Goal: Task Accomplishment & Management: Use online tool/utility

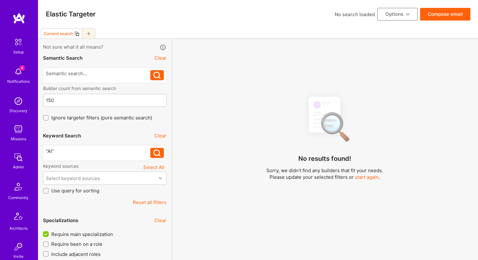
select select "7"
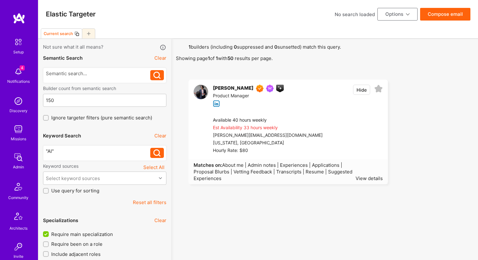
click at [162, 136] on button "Clear" at bounding box center [160, 136] width 12 height 7
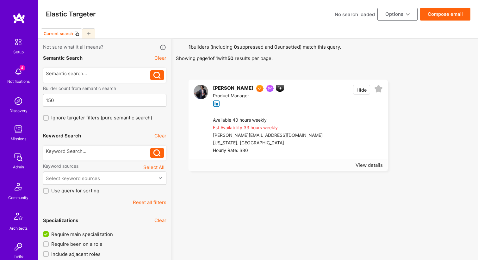
click at [102, 79] on div at bounding box center [98, 75] width 105 height 10
click at [95, 77] on div at bounding box center [98, 75] width 105 height 10
click at [81, 75] on div at bounding box center [98, 73] width 105 height 7
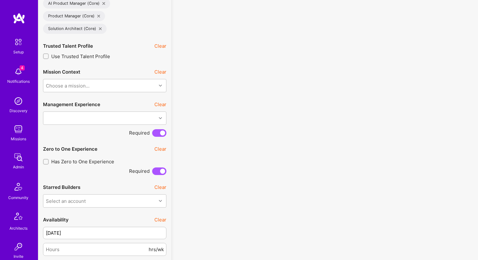
scroll to position [304, 0]
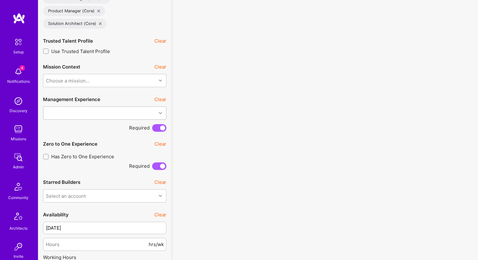
drag, startPoint x: 81, startPoint y: 109, endPoint x: 79, endPoint y: 113, distance: 4.5
click at [81, 109] on div at bounding box center [99, 113] width 113 height 13
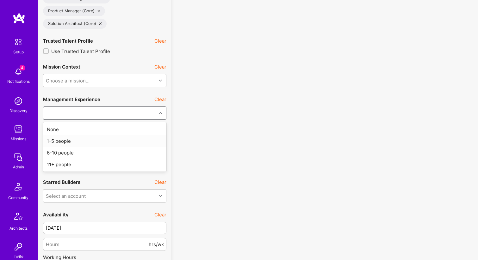
drag, startPoint x: 74, startPoint y: 141, endPoint x: 60, endPoint y: 147, distance: 14.7
click at [74, 141] on div "1-5 people" at bounding box center [104, 141] width 123 height 12
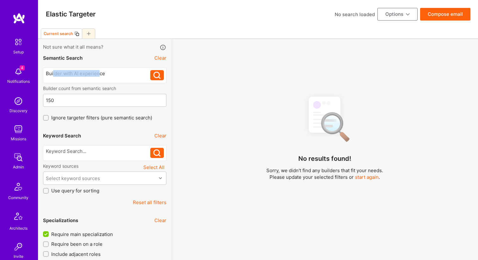
drag, startPoint x: 95, startPoint y: 74, endPoint x: 99, endPoint y: 74, distance: 4.1
click at [99, 74] on div "Builder with AI experience" at bounding box center [98, 73] width 105 height 7
click at [138, 68] on div "Builder with AI experience Builder with AI experience" at bounding box center [104, 75] width 123 height 15
click at [157, 73] on icon at bounding box center [156, 75] width 7 height 7
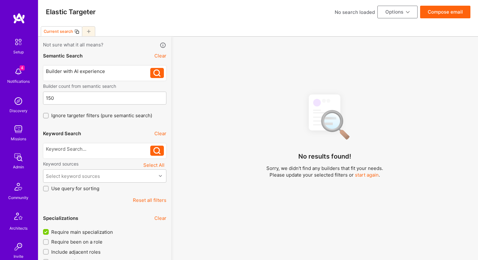
drag, startPoint x: 403, startPoint y: 239, endPoint x: 106, endPoint y: 241, distance: 297.6
click at [106, 241] on span "BadRequestError Status code: 400 Body: { "id": "e8a13e7b-1178-4a09-a427-3b09b9f…" at bounding box center [279, 239] width 357 height 7
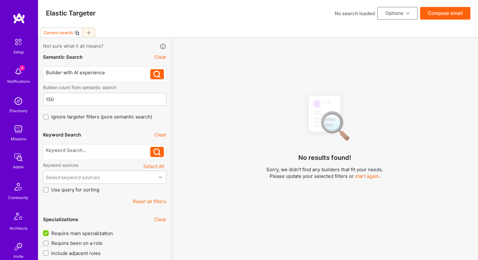
click at [156, 74] on icon at bounding box center [156, 74] width 7 height 7
click at [159, 55] on button "Clear" at bounding box center [160, 57] width 12 height 7
click at [155, 201] on button "Reset all filters" at bounding box center [150, 201] width 34 height 7
checkbox input "false"
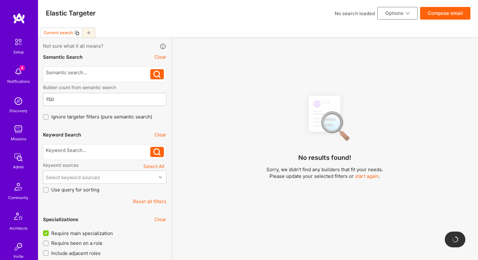
checkbox input "false"
select select
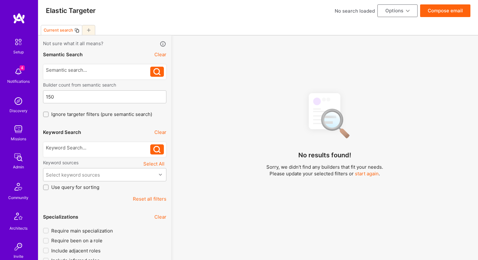
scroll to position [6, 0]
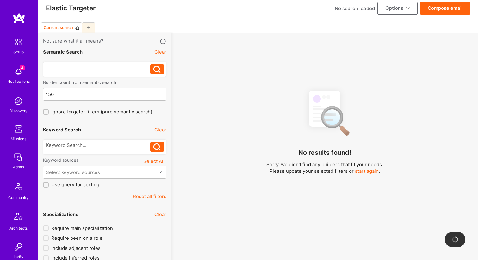
click at [133, 69] on div at bounding box center [98, 67] width 105 height 7
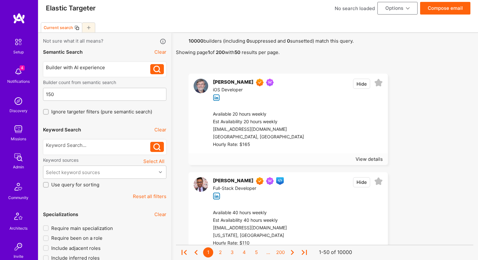
click at [159, 69] on icon at bounding box center [156, 69] width 7 height 7
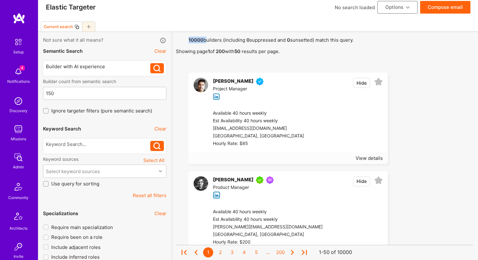
drag, startPoint x: 202, startPoint y: 39, endPoint x: 186, endPoint y: 39, distance: 15.5
click at [146, 53] on div "Semantic Search Clear" at bounding box center [104, 51] width 123 height 14
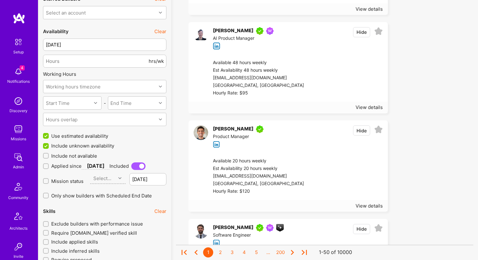
scroll to position [455, 0]
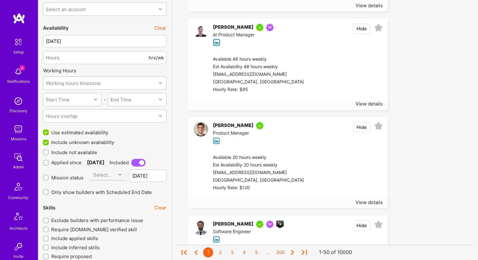
click at [81, 84] on div "Working hours timezone" at bounding box center [73, 83] width 55 height 7
click at [83, 62] on input "number" at bounding box center [97, 58] width 102 height 16
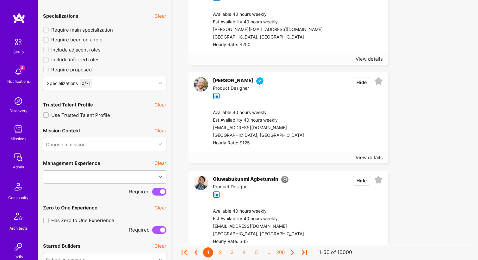
scroll to position [0, 0]
